Goal: Transaction & Acquisition: Register for event/course

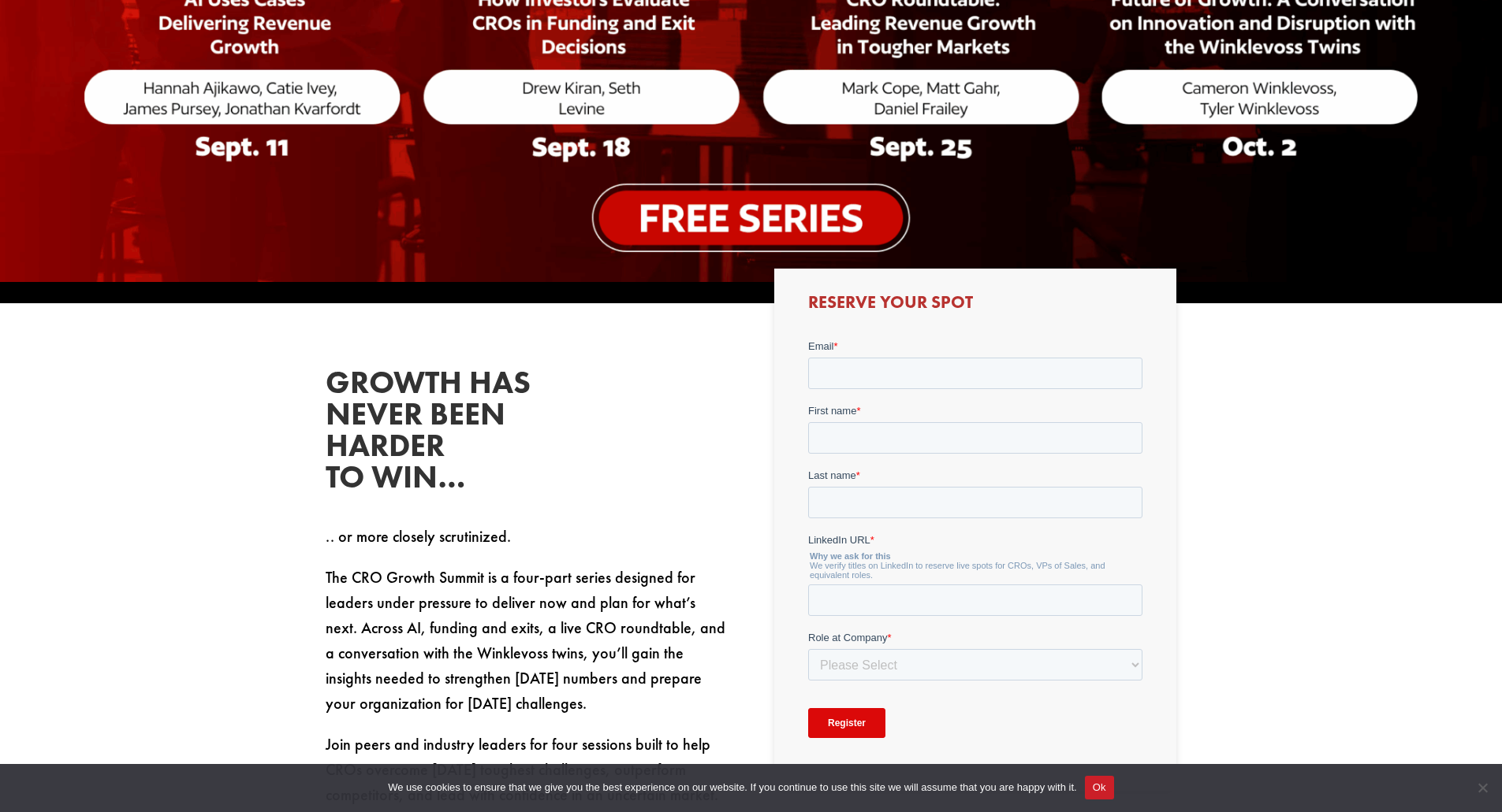
scroll to position [620, 0]
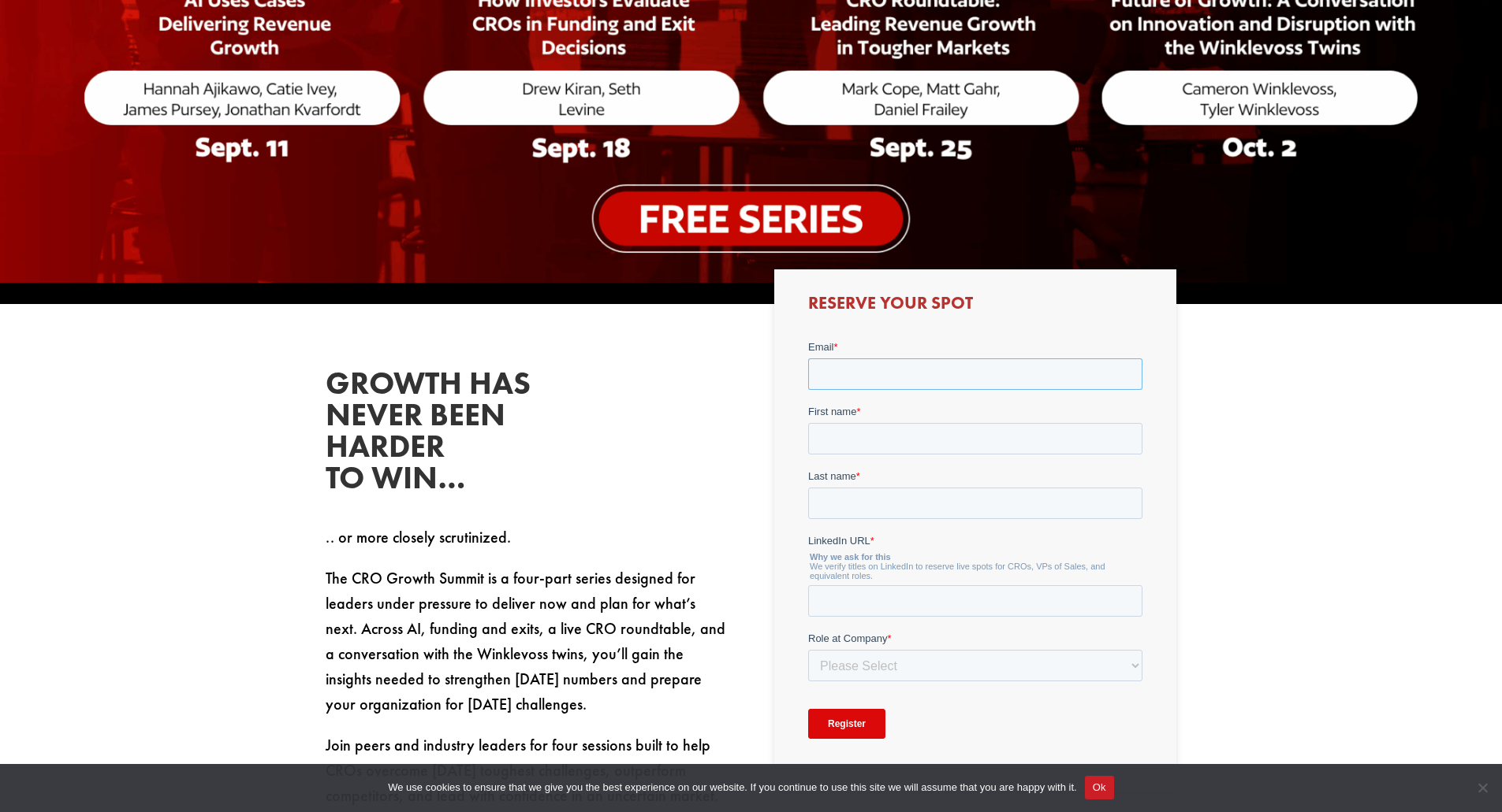
click at [845, 372] on input "Email *" at bounding box center [975, 374] width 335 height 32
type input "[PERSON_NAME][EMAIL_ADDRESS]"
type input "[PERSON_NAME]"
click at [858, 664] on select "Please Select C-Level (CRO, CSO, etc) Senior Leadership (VP of Sales, VP of Ena…" at bounding box center [975, 665] width 335 height 32
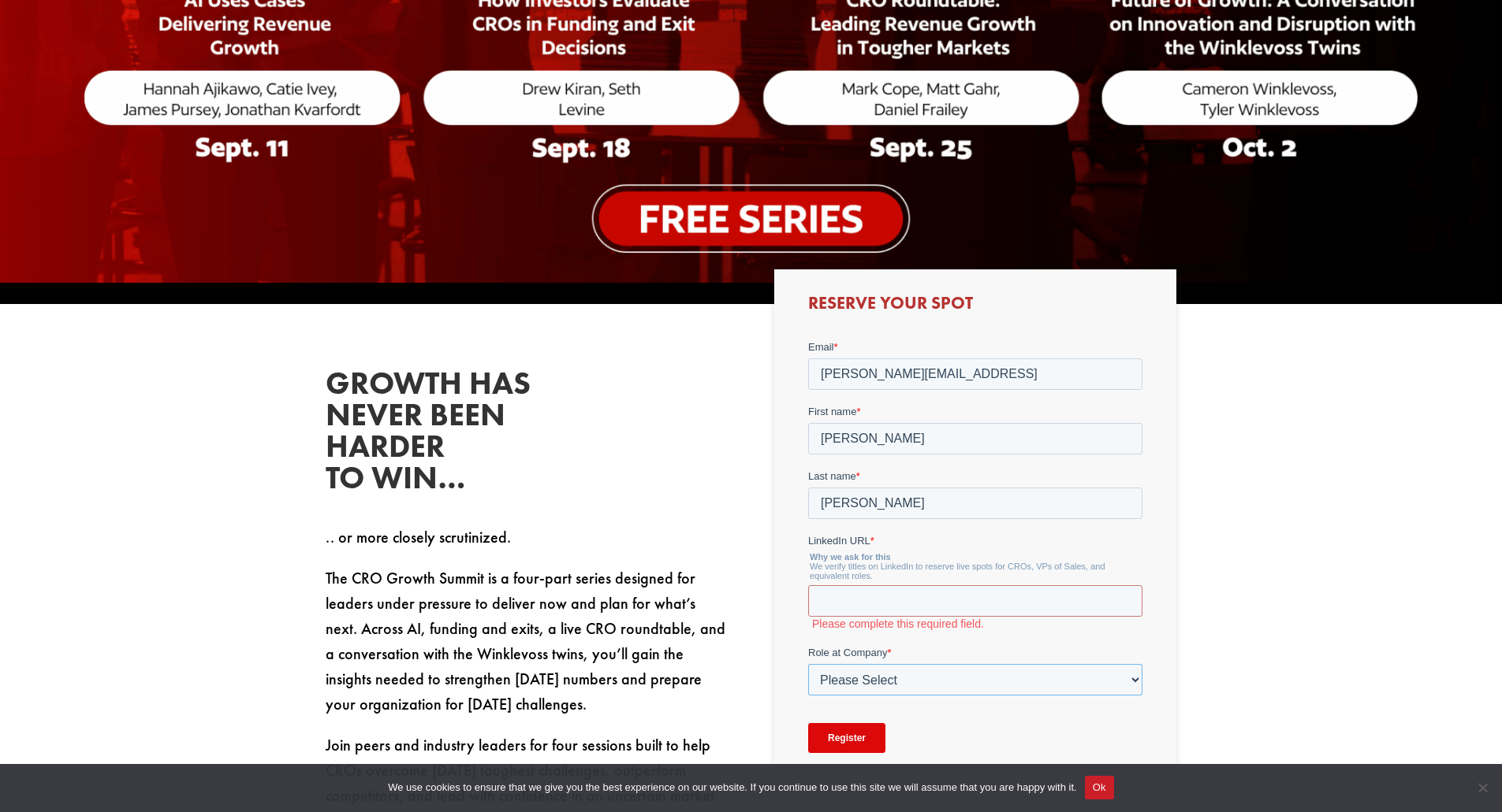
select select "Senior Leadership (VP of Sales, VP of Enablement, etc)"
click at [808, 664] on select "Please Select C-Level (CRO, CSO, etc) Senior Leadership (VP of Sales, VP of Ena…" at bounding box center [975, 680] width 335 height 32
click at [883, 604] on input "LinkedIn URL *" at bounding box center [975, 601] width 335 height 32
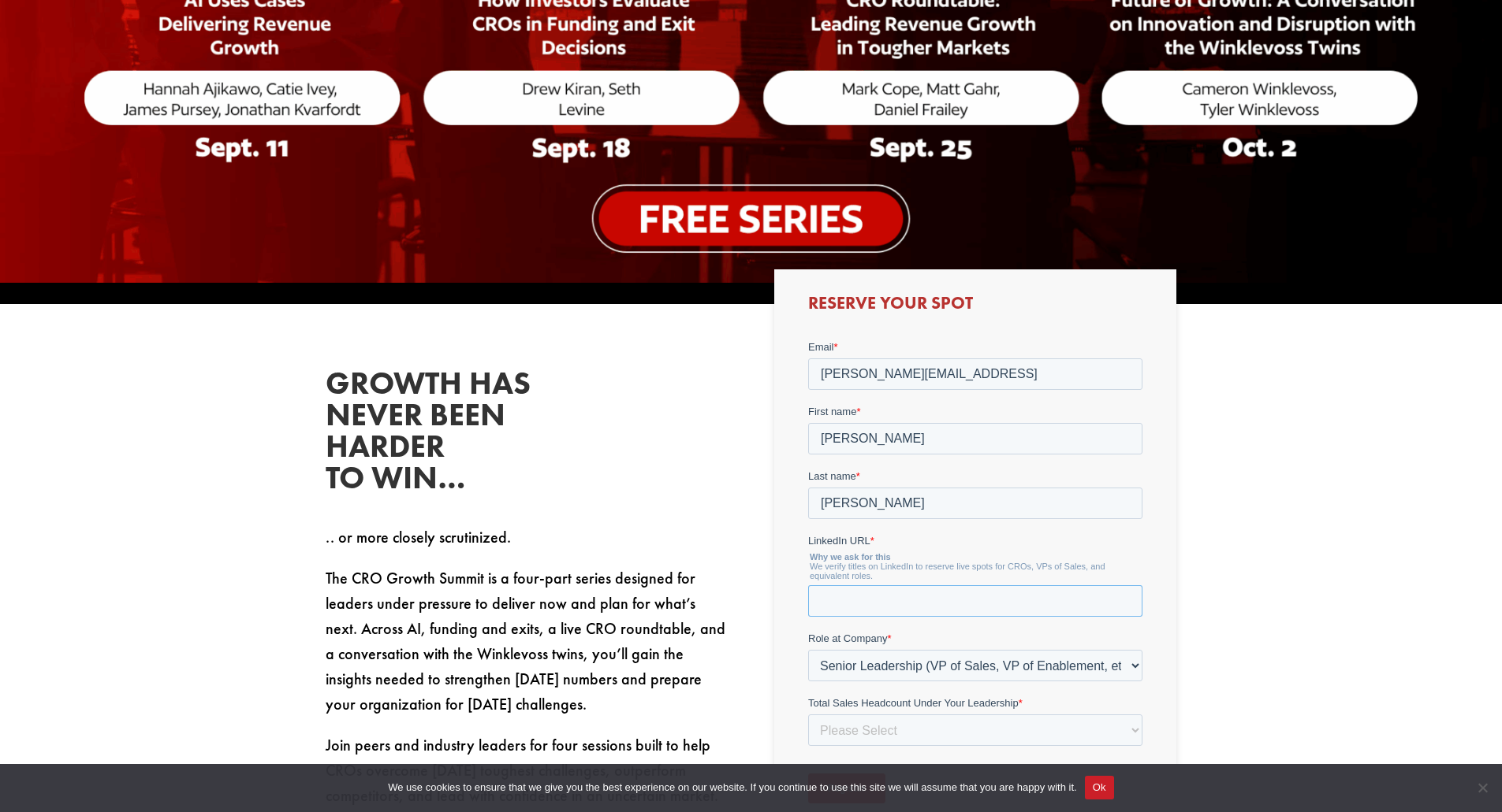
paste input "[URL][DOMAIN_NAME][PERSON_NAME][PERSON_NAME]"
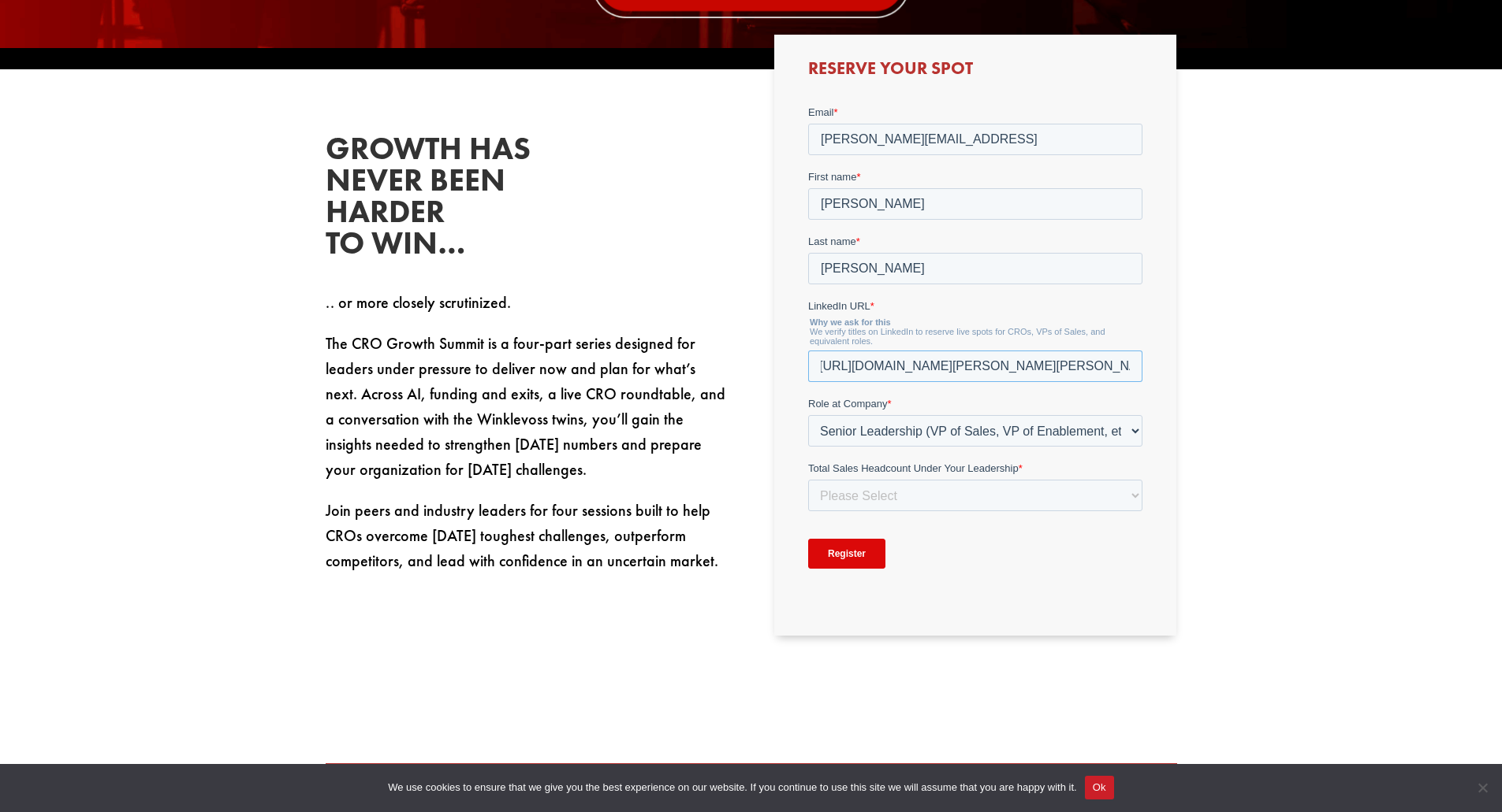
scroll to position [855, 0]
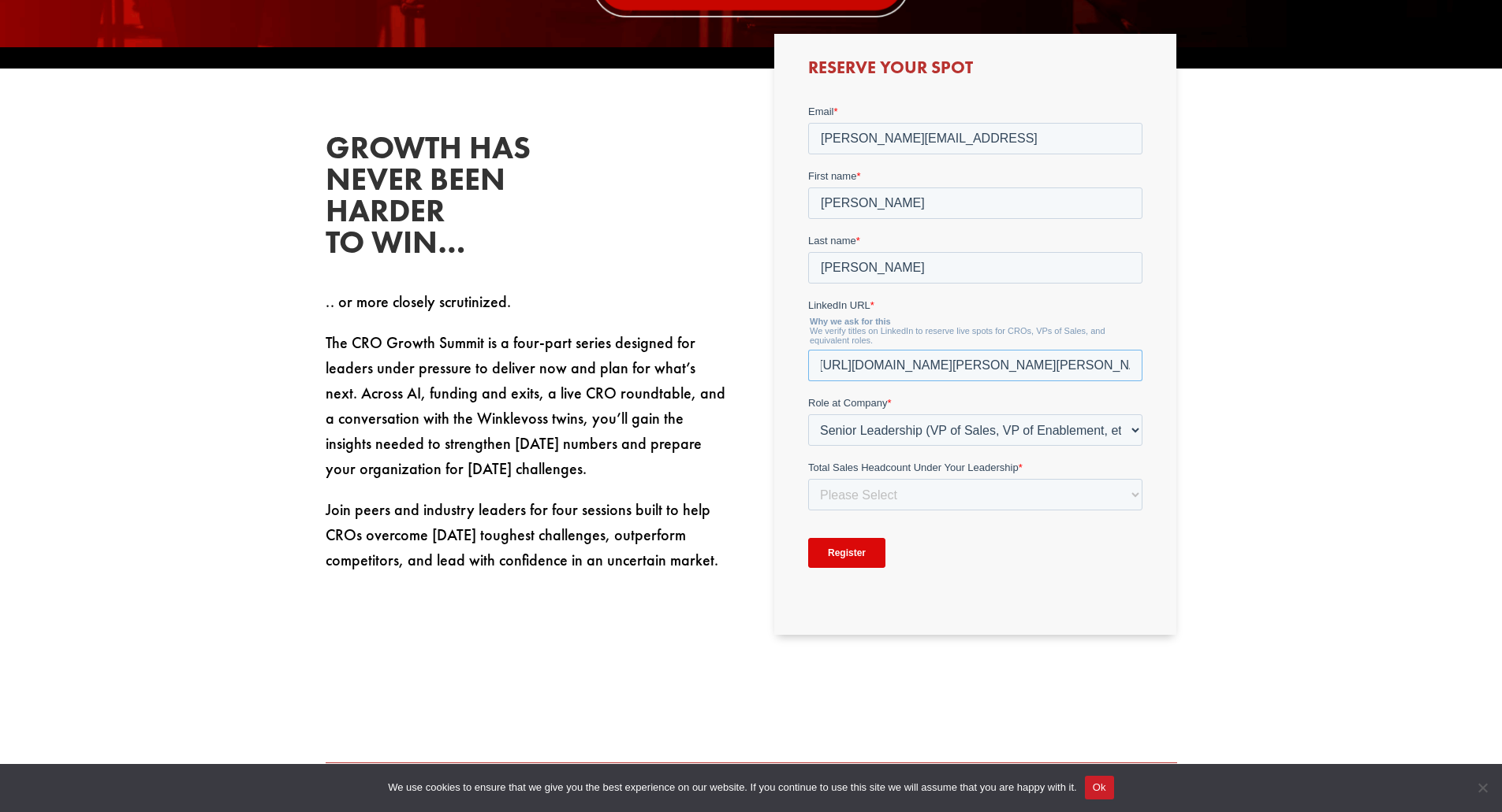
type input "[URL][DOMAIN_NAME][PERSON_NAME][PERSON_NAME]"
click at [919, 491] on select "Please Select Just Me 1-9 [PHONE_NUMBER] [PHONE_NUMBER]+" at bounding box center [975, 494] width 335 height 32
select select "1-9"
click at [808, 479] on select "Please Select Just Me 1-9 [PHONE_NUMBER] [PHONE_NUMBER]+" at bounding box center [975, 494] width 335 height 32
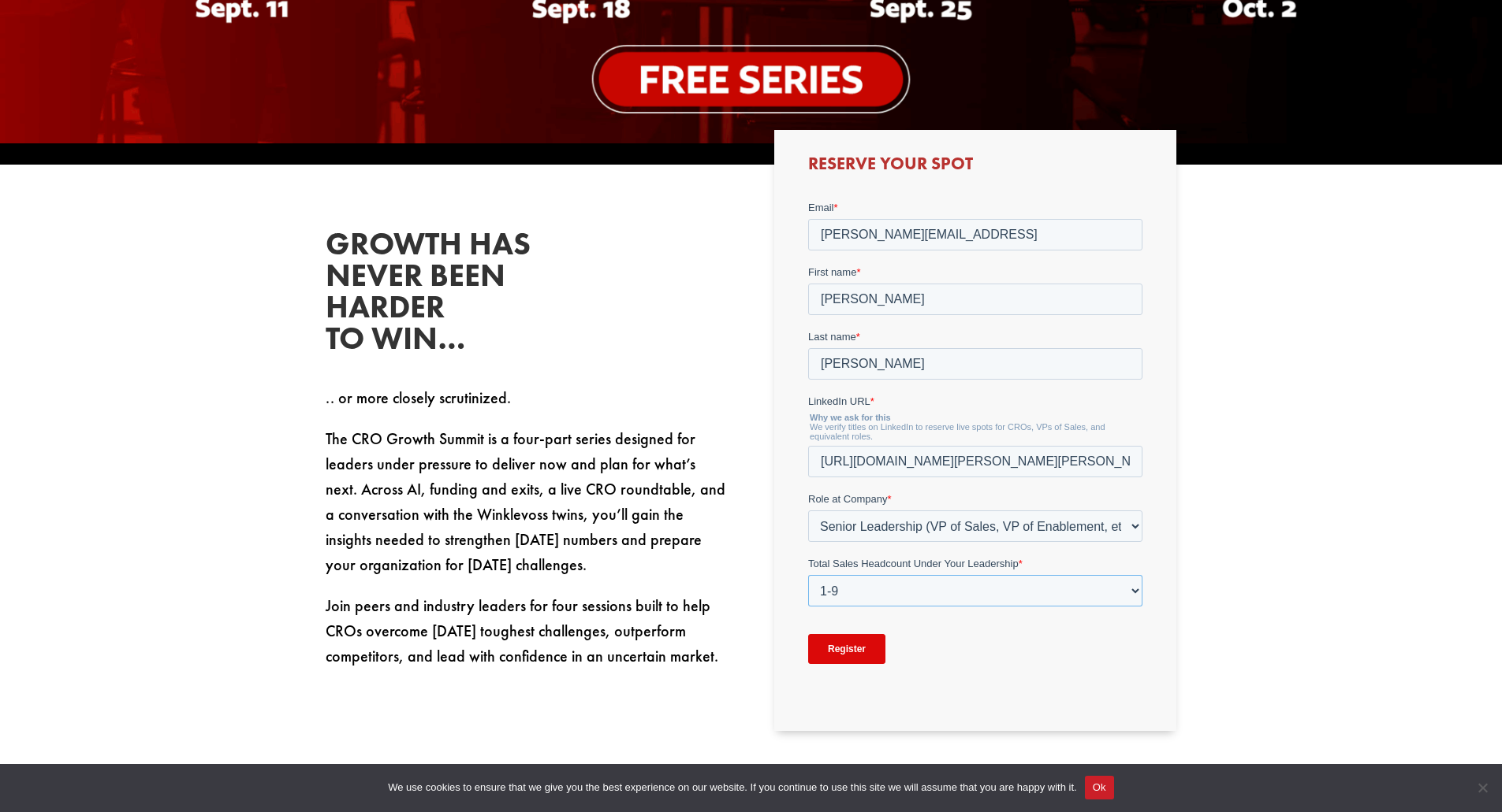
scroll to position [760, 0]
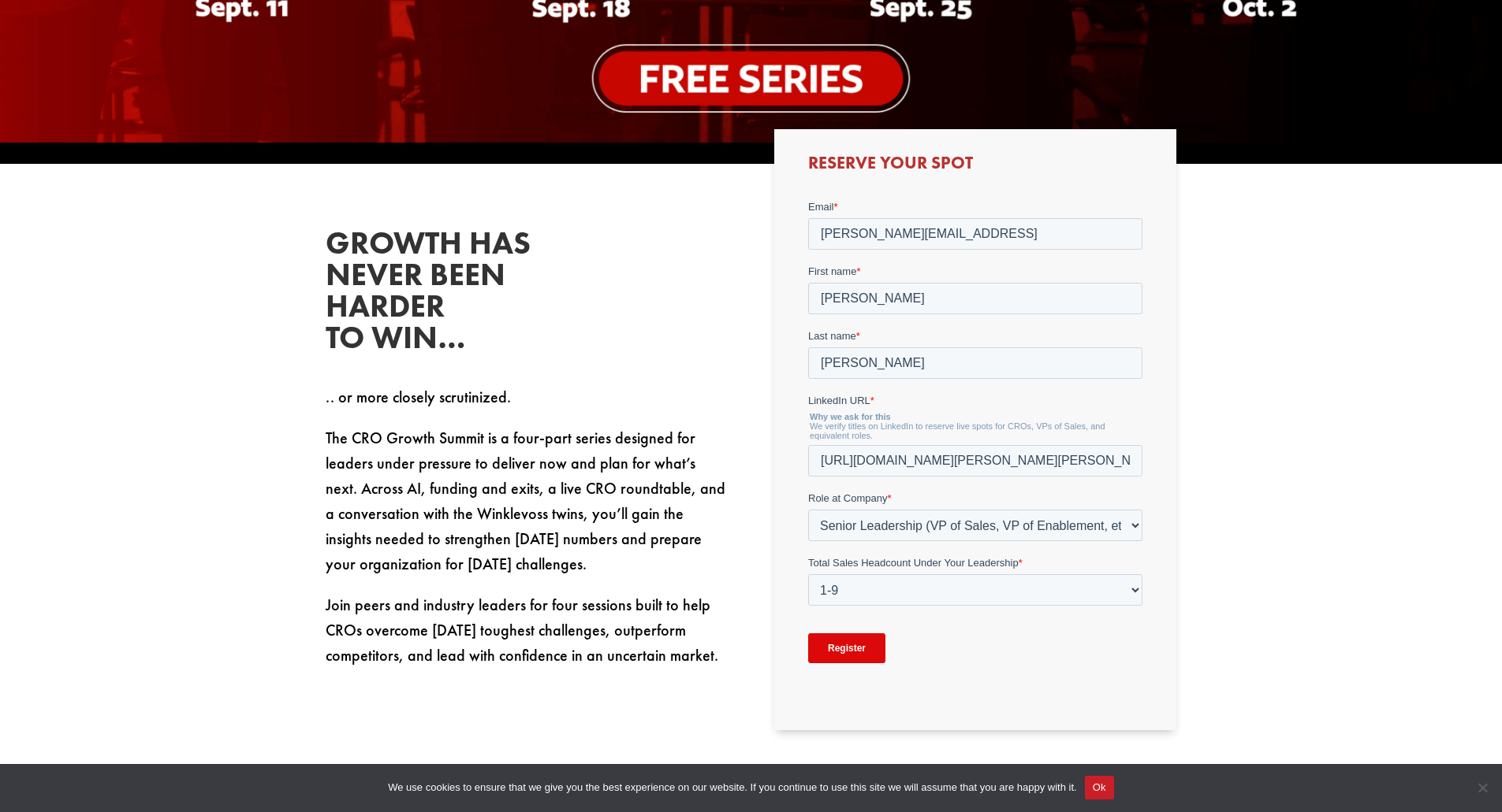
click at [840, 653] on input "Register" at bounding box center [847, 647] width 77 height 30
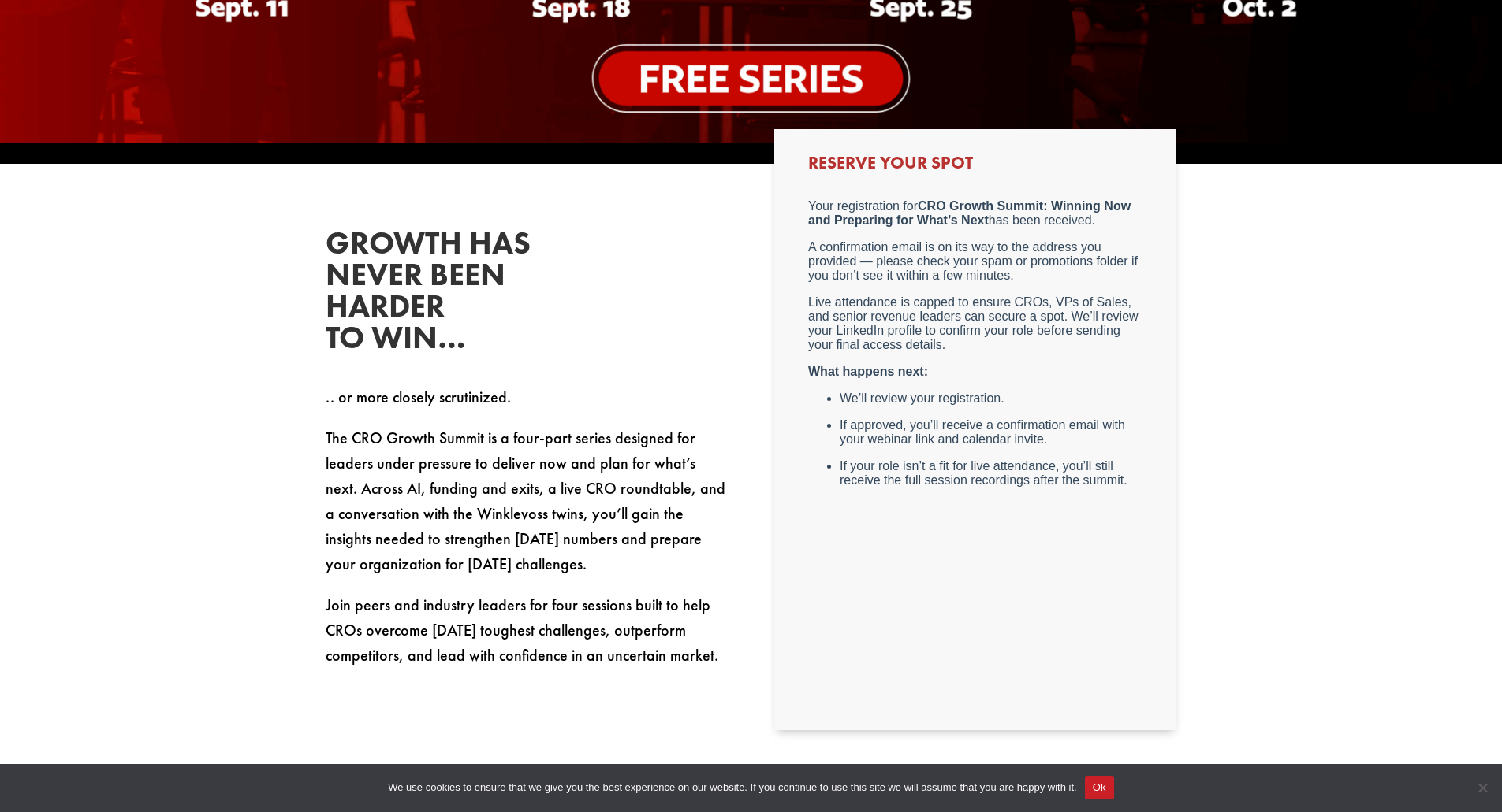
click at [637, 265] on div "Growth has never been harder to win… .. or more closely scrutinized. The CRO Gr…" at bounding box center [526, 448] width 402 height 441
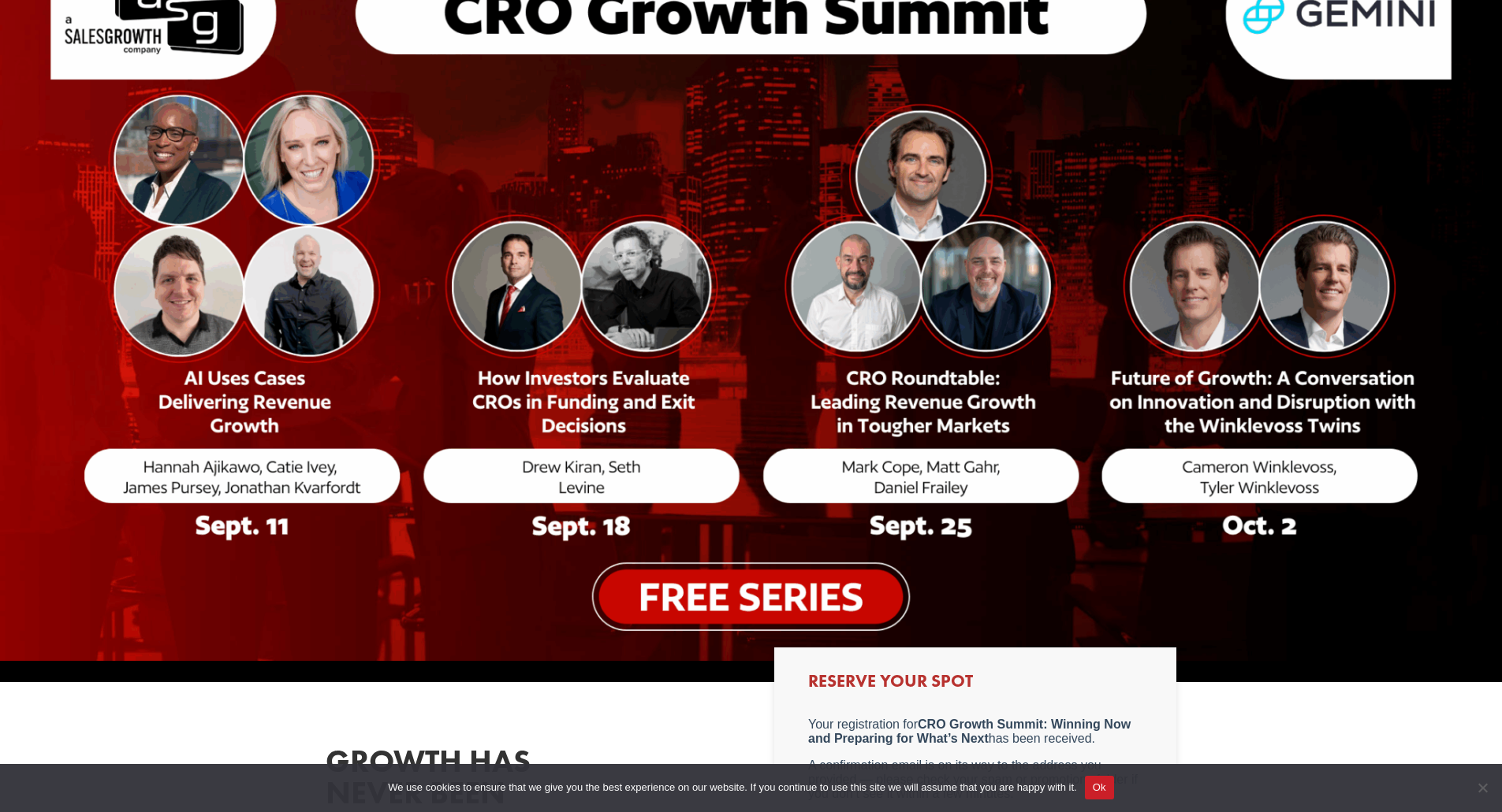
scroll to position [152, 0]
